Goal: Check status: Check status

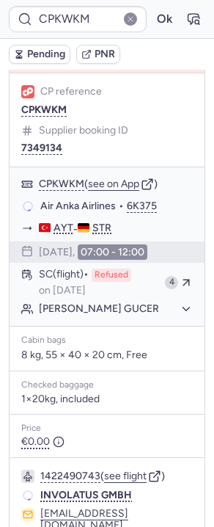
scroll to position [200, 0]
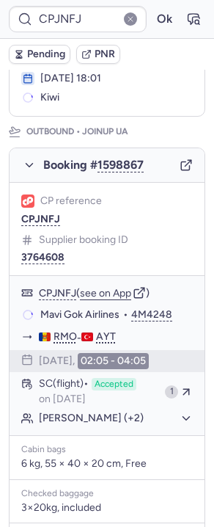
type input "CPKWKM"
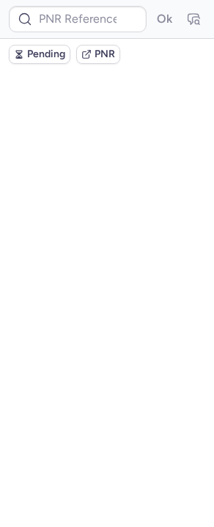
scroll to position [0, 0]
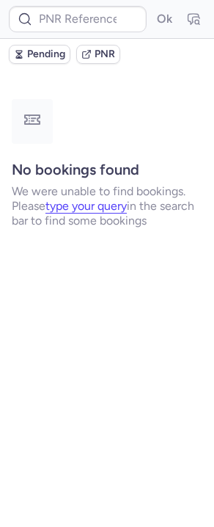
type input "CPXNGU"
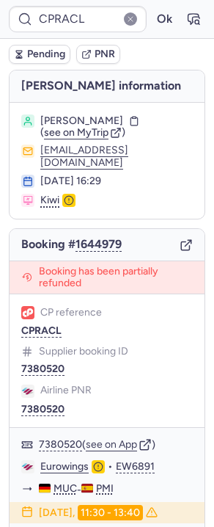
type input "CPJNFJ"
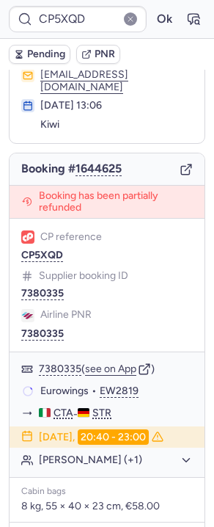
scroll to position [76, 0]
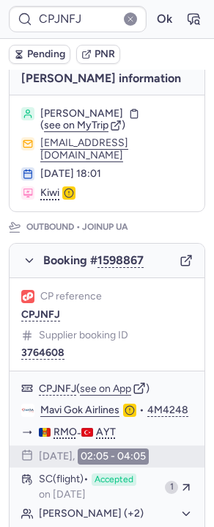
type input "CPPA2E"
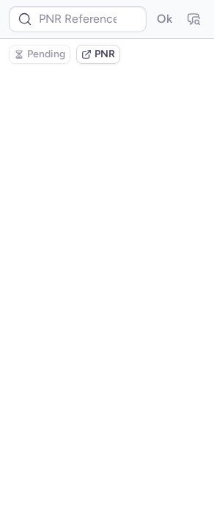
scroll to position [0, 0]
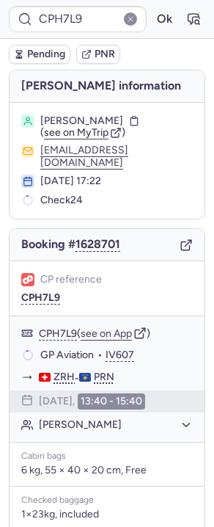
type input "CP7KR8"
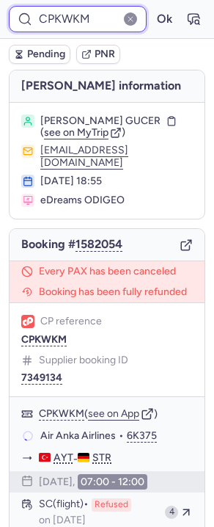
click at [61, 11] on input "CPKWKM" at bounding box center [78, 19] width 138 height 26
paste input "OQGW"
click at [153, 7] on button "Ok" at bounding box center [164, 18] width 23 height 23
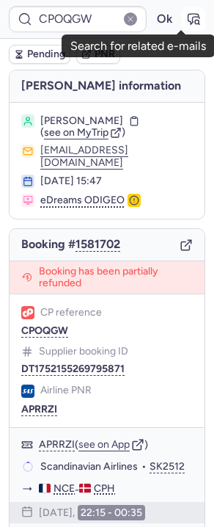
click at [189, 12] on button "button" at bounding box center [193, 18] width 23 height 23
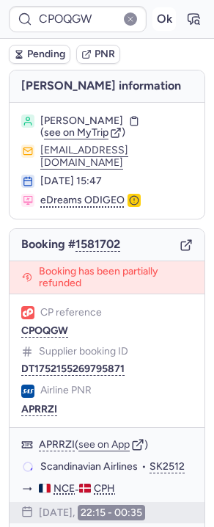
type input "CPKWKM"
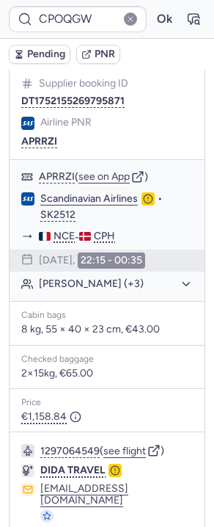
scroll to position [302, 0]
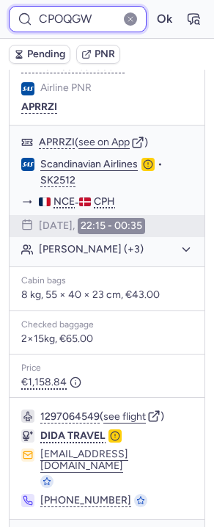
click at [80, 23] on input "CPOQGW" at bounding box center [78, 19] width 138 height 26
paste input "RWKK"
click at [153, 7] on button "Ok" at bounding box center [164, 18] width 23 height 23
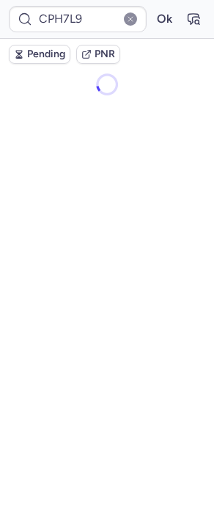
scroll to position [0, 0]
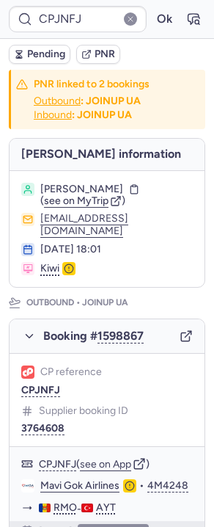
type input "CPGU8W"
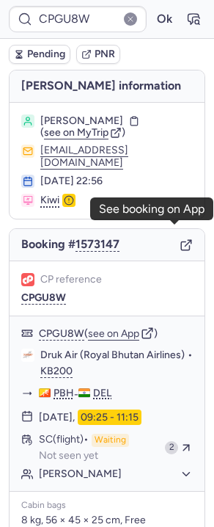
click at [180, 238] on icon "button" at bounding box center [186, 244] width 13 height 13
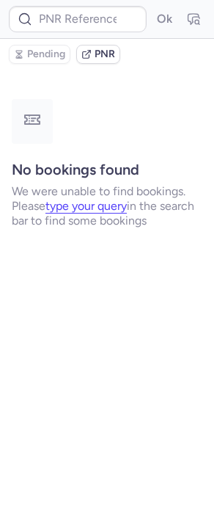
type input "QS4394"
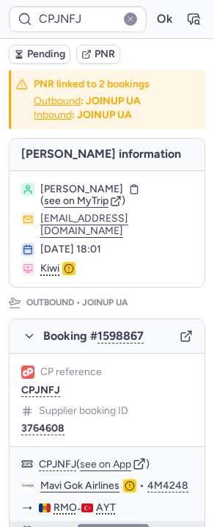
type input "CPGU8W"
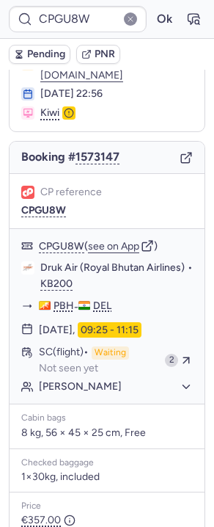
scroll to position [78, 0]
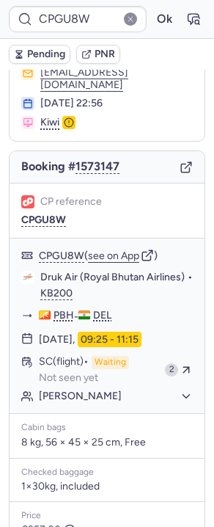
click at [177, 161] on div "Booking # 1573147" at bounding box center [107, 167] width 195 height 32
click at [180, 161] on icon "button" at bounding box center [186, 167] width 13 height 13
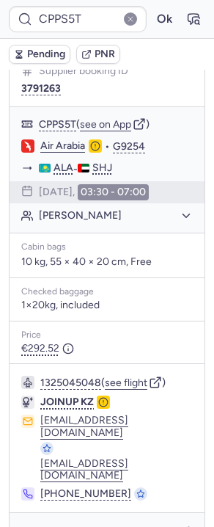
scroll to position [0, 0]
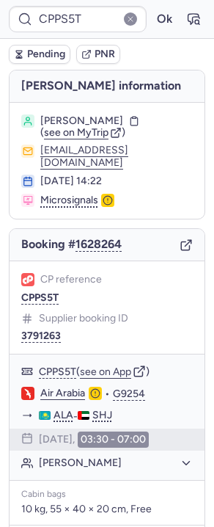
type input "CPJNFJ"
type input "CP7KR8"
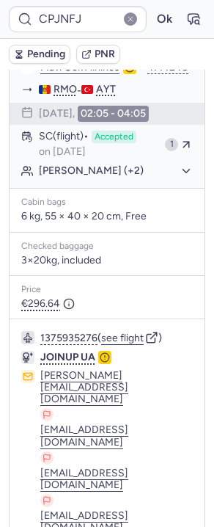
scroll to position [26, 0]
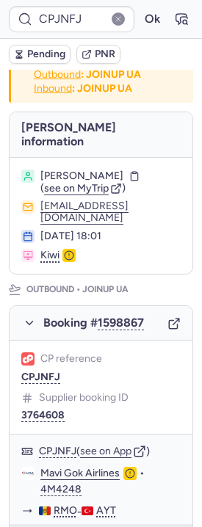
click at [171, 340] on div "Booking # 1598867" at bounding box center [101, 323] width 183 height 34
click at [169, 328] on icon "button" at bounding box center [173, 324] width 8 height 8
type input "CPGU8W"
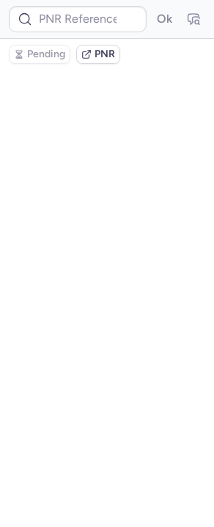
scroll to position [0, 0]
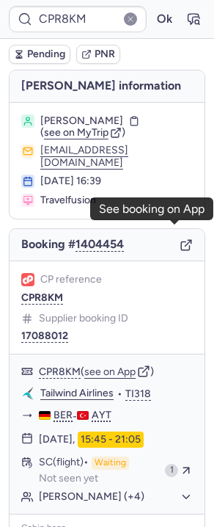
click at [186, 240] on line "button" at bounding box center [189, 243] width 6 height 6
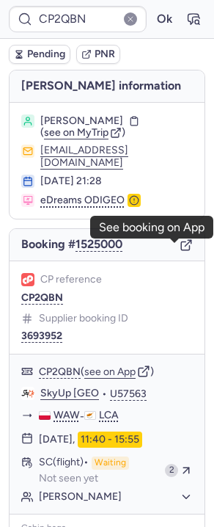
click at [181, 250] on icon "button" at bounding box center [185, 246] width 8 height 8
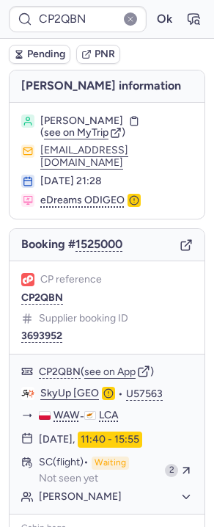
type input "CPJNFJ"
